Goal: Information Seeking & Learning: Check status

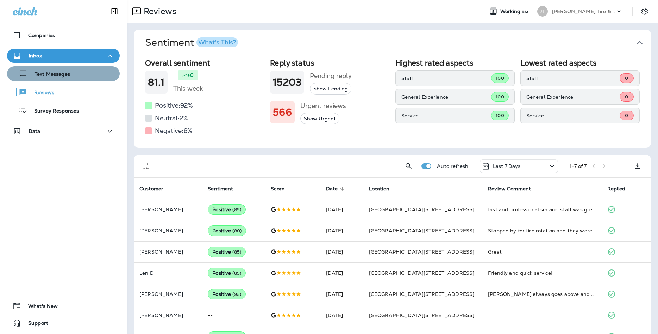
click at [95, 73] on div "Text Messages" at bounding box center [63, 73] width 107 height 11
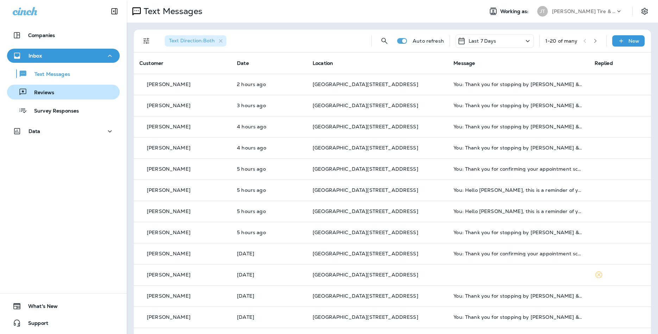
click at [77, 91] on div "Reviews" at bounding box center [63, 92] width 107 height 11
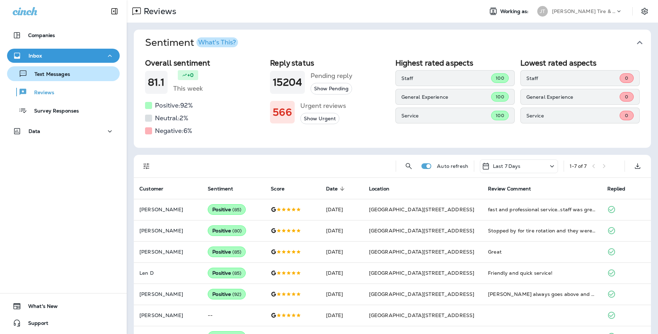
click at [86, 76] on div "Text Messages" at bounding box center [63, 73] width 107 height 11
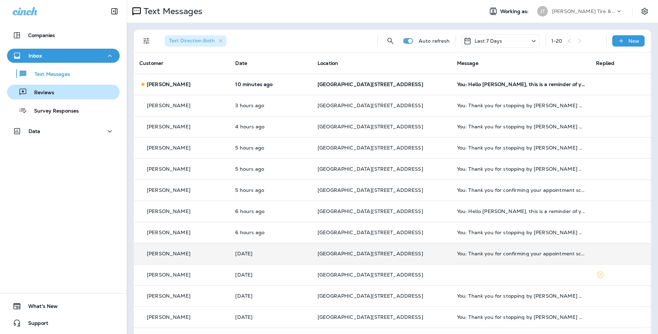
click at [110, 90] on div "Reviews" at bounding box center [63, 92] width 107 height 11
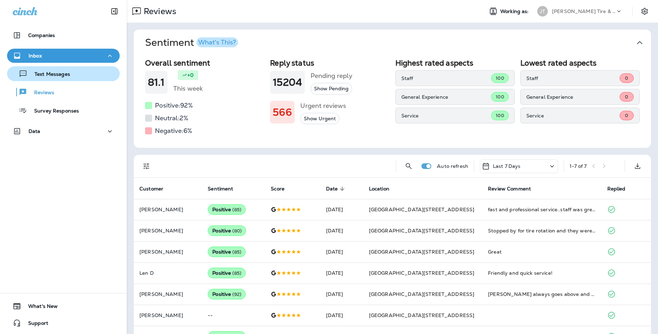
click at [93, 72] on div "Text Messages" at bounding box center [63, 73] width 107 height 11
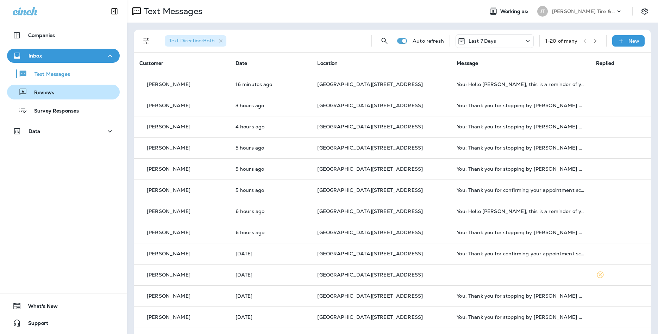
click at [61, 96] on div "Reviews" at bounding box center [63, 92] width 107 height 11
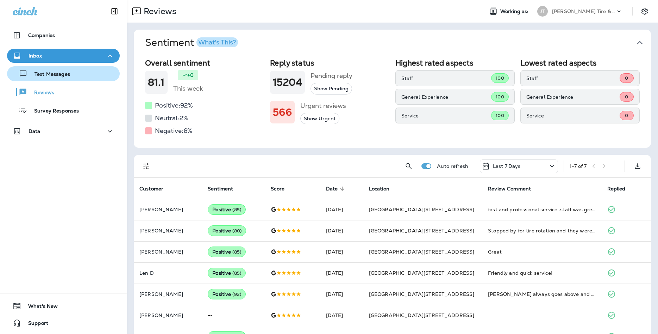
click at [62, 73] on p "Text Messages" at bounding box center [48, 74] width 43 height 7
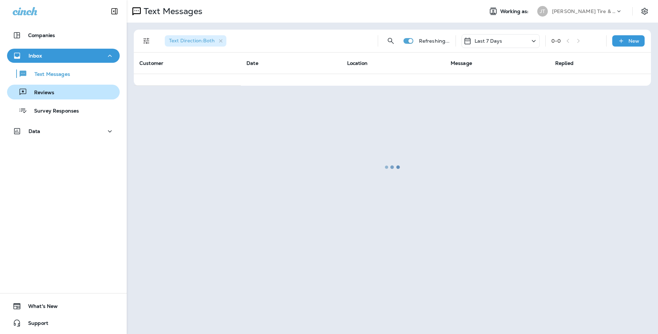
click at [35, 92] on p "Reviews" at bounding box center [40, 92] width 27 height 7
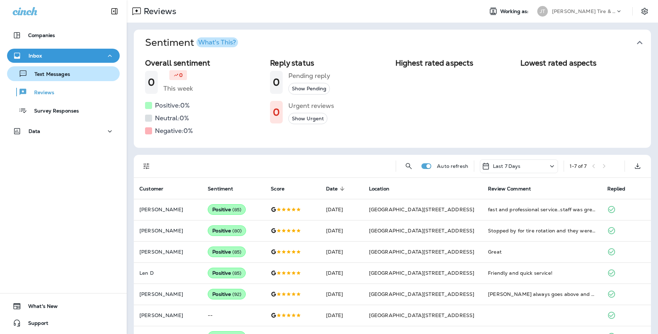
click at [43, 77] on p "Text Messages" at bounding box center [48, 74] width 43 height 7
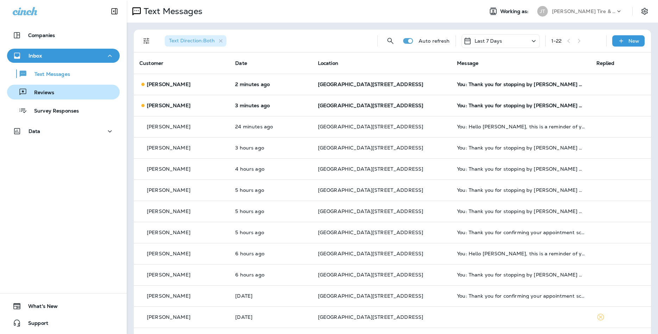
click at [72, 87] on div "Reviews" at bounding box center [63, 92] width 107 height 11
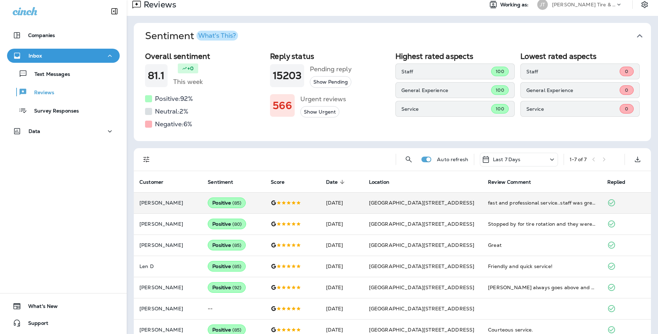
scroll to position [20, 0]
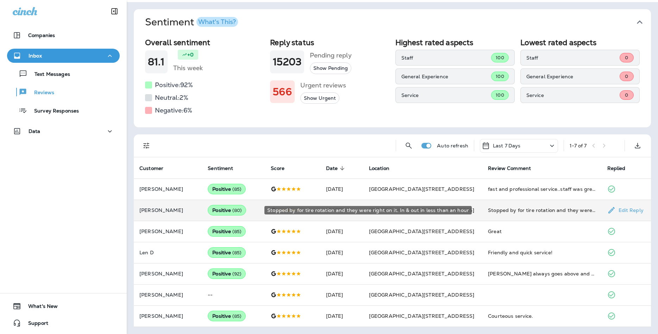
click at [524, 209] on div "Stopped by for tire rotation and they were right on it. In & out in less than a…" at bounding box center [542, 209] width 108 height 7
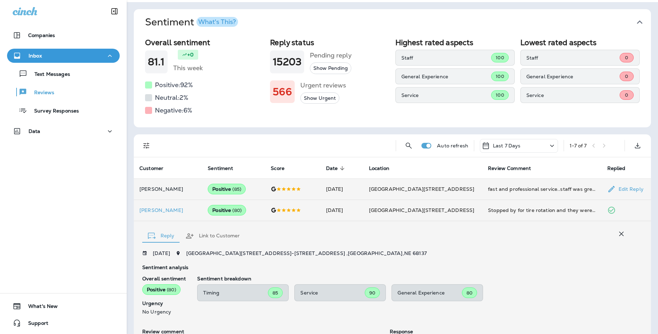
click at [527, 192] on div "fast and professional service..staff was great and really cared about me and th…" at bounding box center [542, 188] width 108 height 7
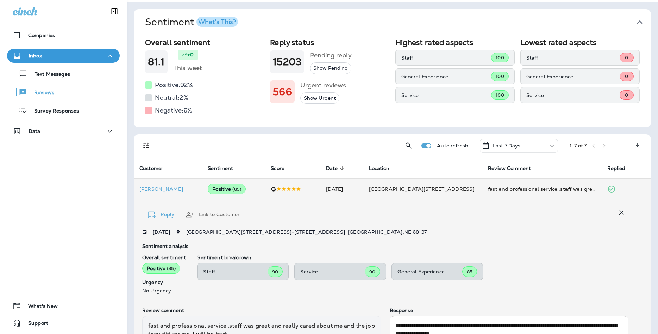
click at [270, 293] on div "Sentiment analysis Overall sentiment Positive ( 85 ) Urgency No Urgency Sentime…" at bounding box center [385, 271] width 486 height 56
